Goal: Transaction & Acquisition: Subscribe to service/newsletter

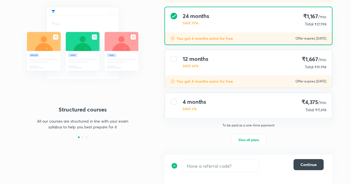
scroll to position [61, 0]
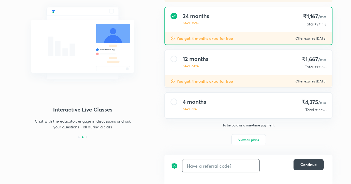
click at [215, 166] on input "text" at bounding box center [220, 165] width 77 height 13
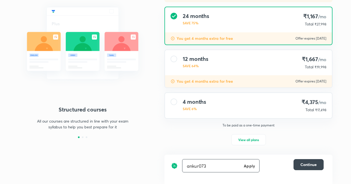
type input "ankur073"
click at [249, 164] on h6 "Apply" at bounding box center [249, 166] width 11 height 6
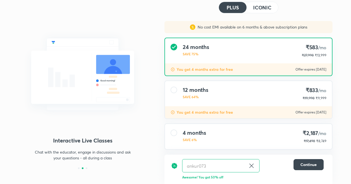
scroll to position [55, 0]
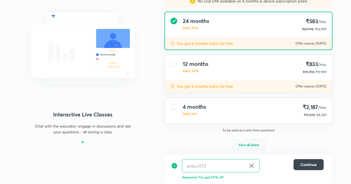
click at [245, 146] on span "View all plans" at bounding box center [248, 145] width 21 height 6
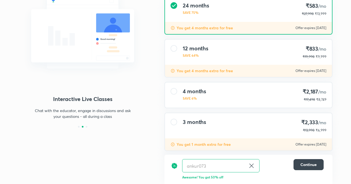
scroll to position [79, 0]
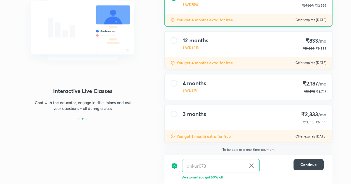
click at [175, 117] on div at bounding box center [174, 114] width 7 height 7
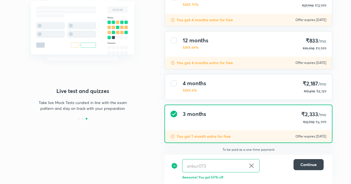
click at [250, 163] on icon at bounding box center [251, 165] width 7 height 7
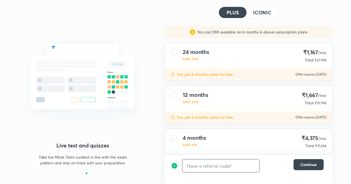
scroll to position [55, 0]
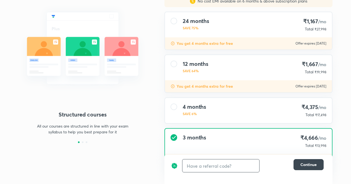
click at [224, 166] on input "text" at bounding box center [220, 165] width 77 height 13
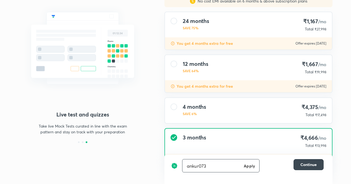
type input "ankur073"
click at [253, 165] on h6 "Apply" at bounding box center [249, 166] width 11 height 6
